Goal: Information Seeking & Learning: Check status

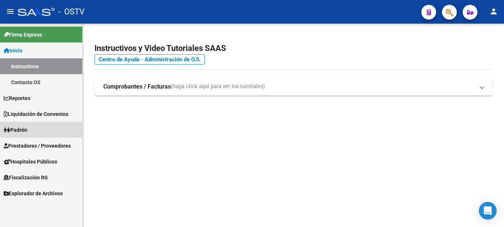
click at [18, 128] on span "Padrón" at bounding box center [16, 130] width 24 height 8
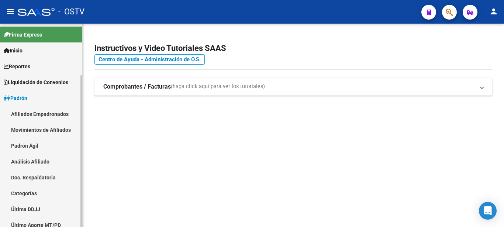
click at [32, 143] on link "Padrón Ágil" at bounding box center [41, 146] width 82 height 16
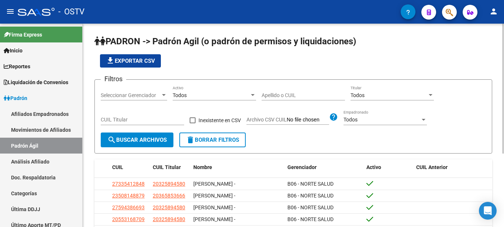
click at [262, 97] on input "Apellido o CUIL" at bounding box center [303, 95] width 83 height 6
type input "torres"
click at [144, 118] on input "CUIL Titular" at bounding box center [142, 120] width 83 height 6
type input "20-37455770-0"
click at [134, 143] on span "search Buscar Archivos" at bounding box center [136, 140] width 59 height 7
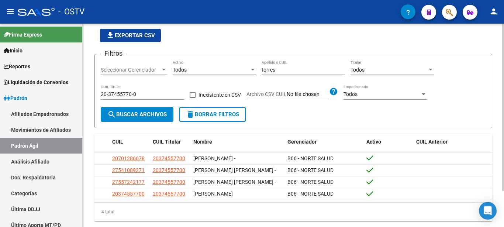
scroll to position [44, 0]
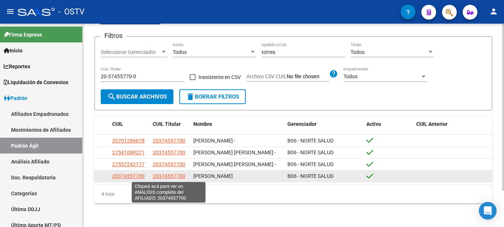
click at [166, 176] on span "20374557700" at bounding box center [169, 176] width 32 height 6
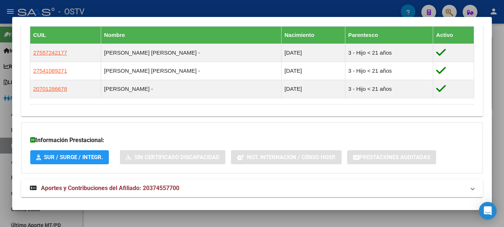
scroll to position [433, 0]
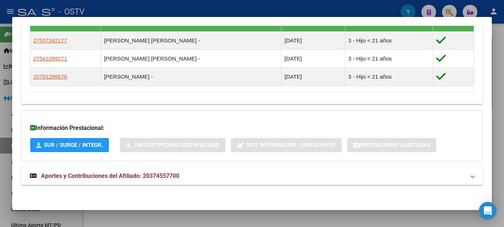
click at [106, 178] on span "Aportes y Contribuciones del Afiliado: 20374557700" at bounding box center [110, 175] width 138 height 7
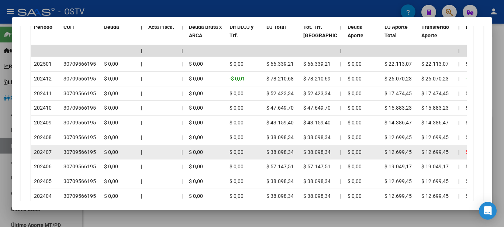
scroll to position [718, 0]
